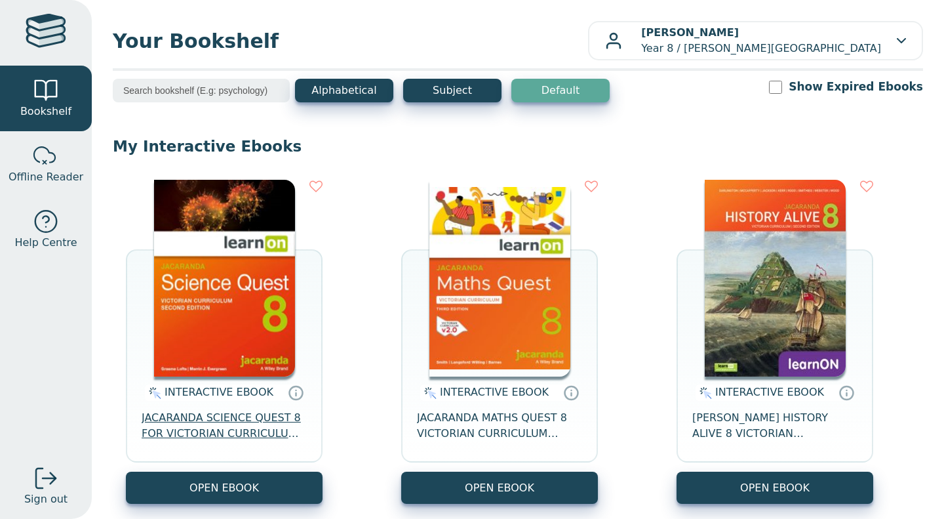
click at [224, 417] on span "JACARANDA SCIENCE QUEST 8 FOR VICTORIAN CURRICULUM LEARNON 2E EBOOK" at bounding box center [224, 425] width 165 height 31
